Goal: Task Accomplishment & Management: Use online tool/utility

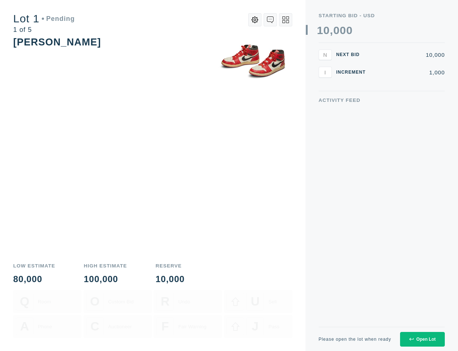
click at [414, 347] on div "Please open the lot when ready Open Lot" at bounding box center [381, 339] width 126 height 24
click at [412, 338] on icon at bounding box center [411, 339] width 4 height 4
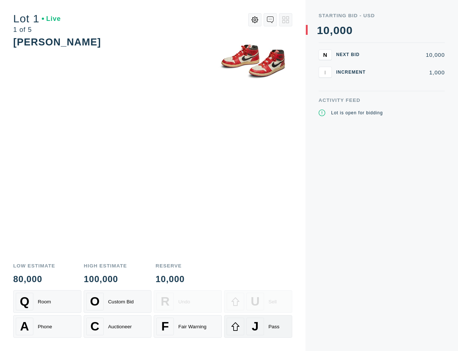
click at [252, 323] on span "J" at bounding box center [255, 326] width 7 height 14
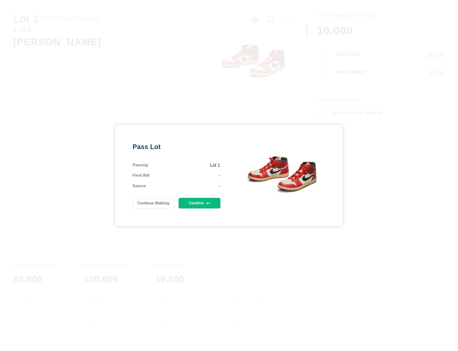
click at [200, 202] on button "Confirm" at bounding box center [198, 203] width 41 height 11
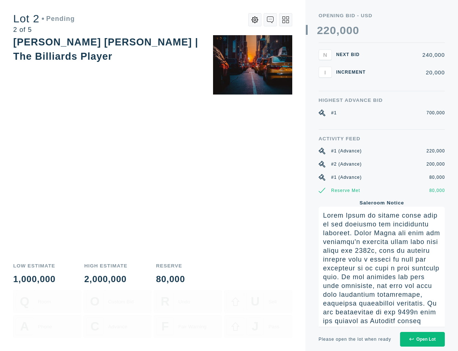
click at [412, 338] on icon at bounding box center [411, 339] width 4 height 4
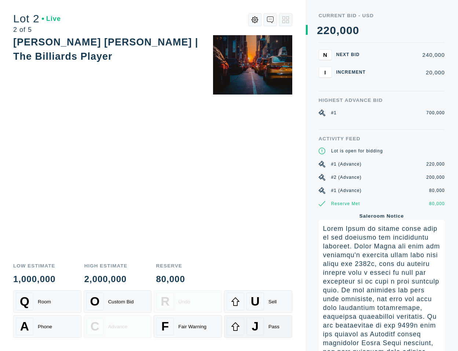
click at [252, 332] on span "J" at bounding box center [255, 326] width 7 height 14
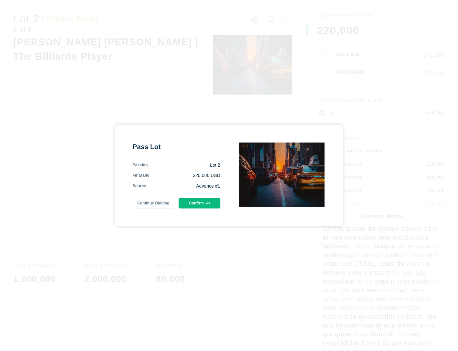
click at [206, 206] on button "Confirm" at bounding box center [198, 203] width 41 height 11
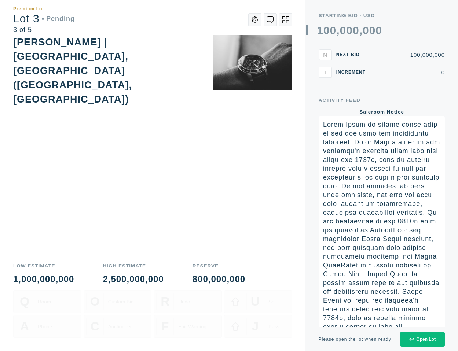
click at [418, 340] on div "Open Lot" at bounding box center [422, 339] width 26 height 5
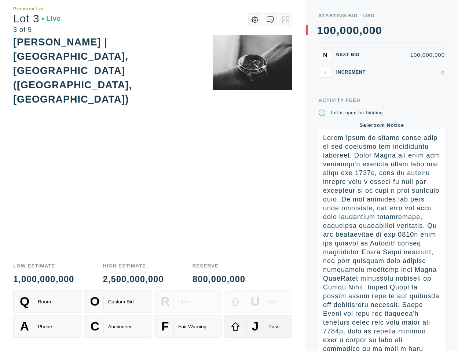
click at [249, 326] on div "J" at bounding box center [255, 327] width 18 height 18
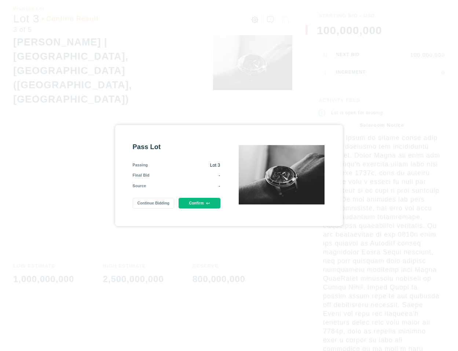
click at [205, 204] on button "Confirm" at bounding box center [198, 203] width 41 height 11
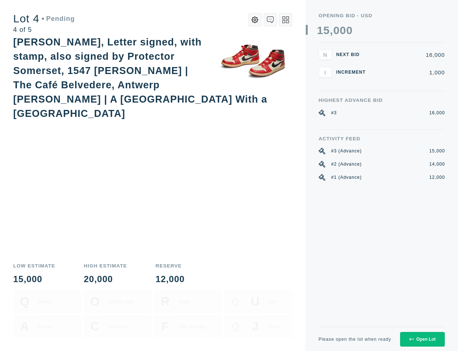
click at [424, 343] on button "Open Lot" at bounding box center [422, 339] width 45 height 15
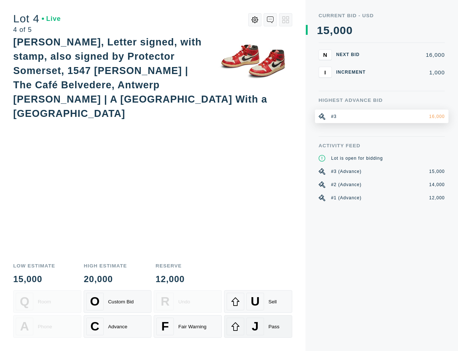
click at [247, 329] on div "J" at bounding box center [255, 327] width 18 height 18
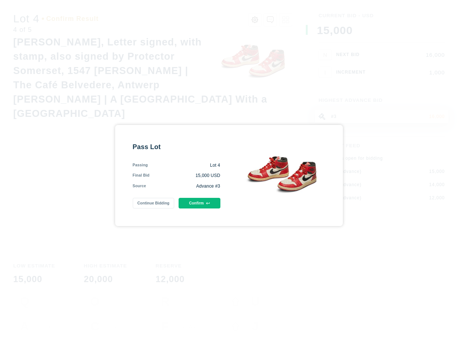
click at [208, 200] on button "Confirm" at bounding box center [198, 203] width 41 height 11
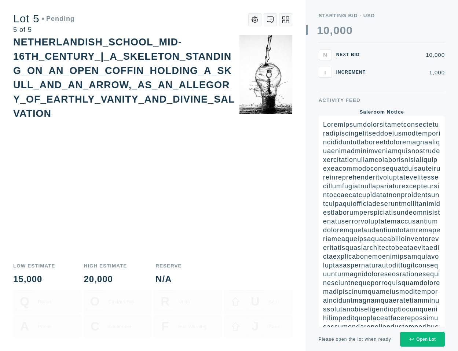
click at [423, 345] on button "Open Lot" at bounding box center [422, 339] width 45 height 15
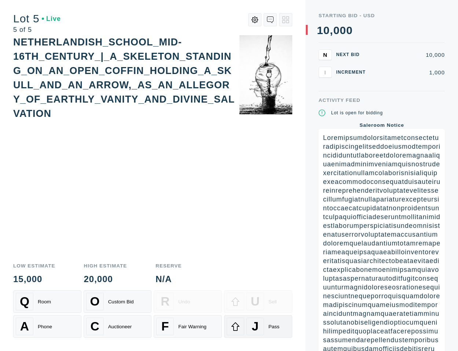
click at [249, 322] on div "J" at bounding box center [255, 327] width 18 height 18
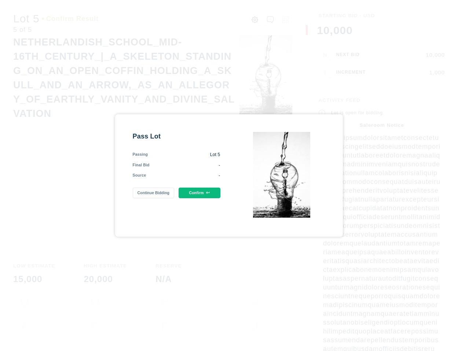
click at [205, 194] on button "Confirm" at bounding box center [198, 193] width 41 height 11
